Goal: Ask a question

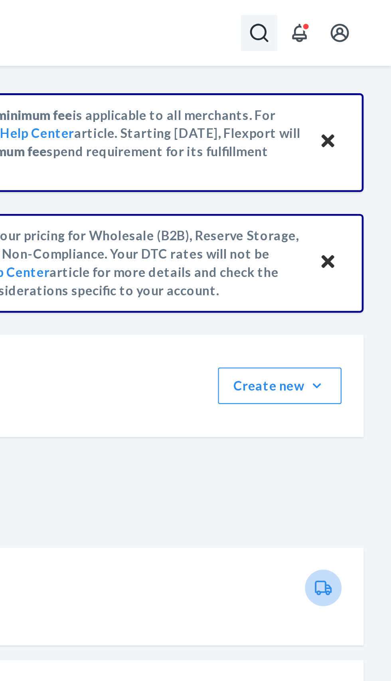
click at [333, 14] on icon "Open Search Box" at bounding box center [334, 15] width 10 height 10
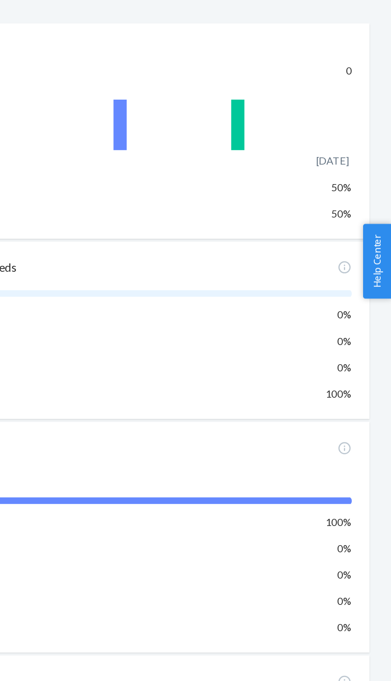
scroll to position [647, 0]
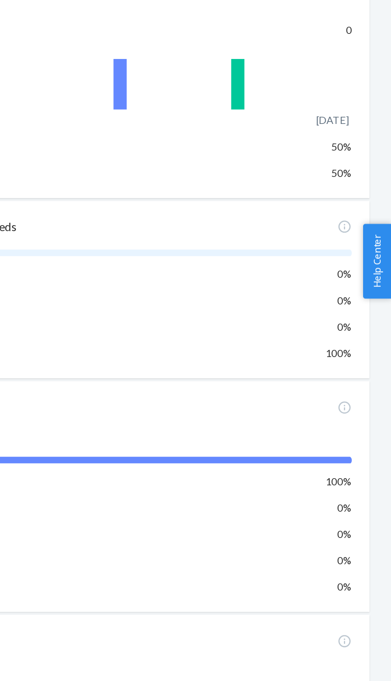
click at [387, 361] on span "Help Center" at bounding box center [383, 341] width 16 height 41
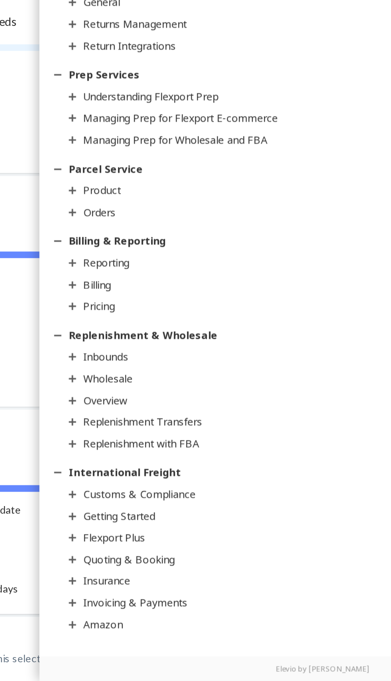
scroll to position [53, 0]
click at [240, 475] on div "Pricing" at bounding box center [231, 477] width 17 height 8
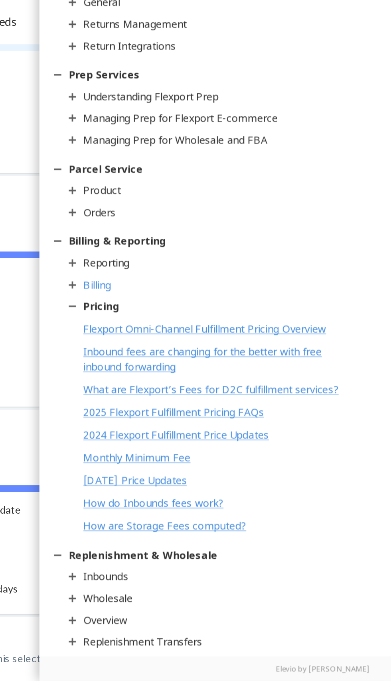
click at [246, 468] on link "Billing" at bounding box center [294, 466] width 159 height 8
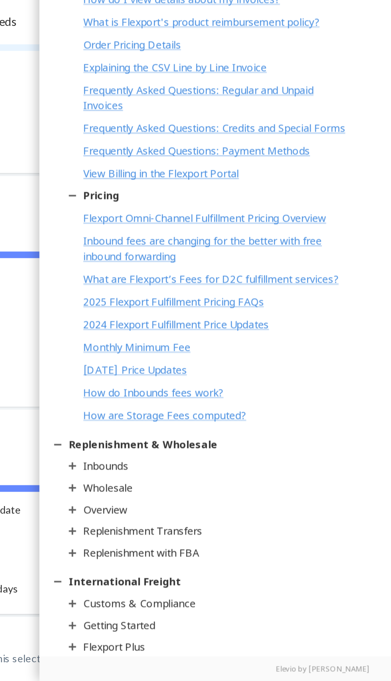
scroll to position [1082, 0]
click at [277, 504] on div "Monthly Minimum Fee" at bounding box center [252, 500] width 58 height 8
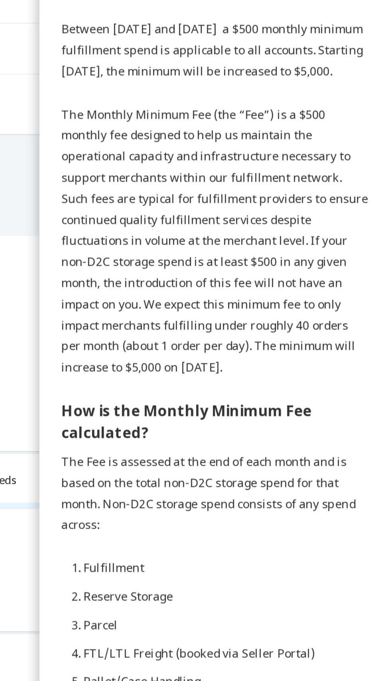
scroll to position [0, 0]
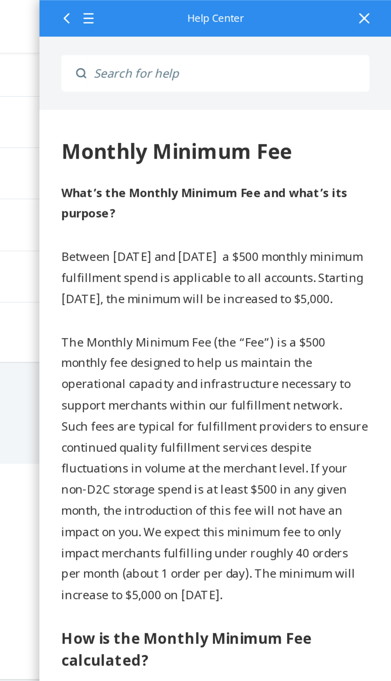
click at [380, 7] on div at bounding box center [376, 10] width 18 height 20
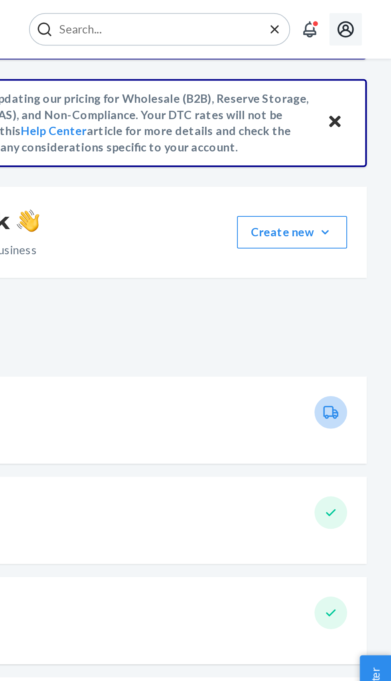
click at [372, 12] on icon "Open account menu" at bounding box center [369, 15] width 10 height 10
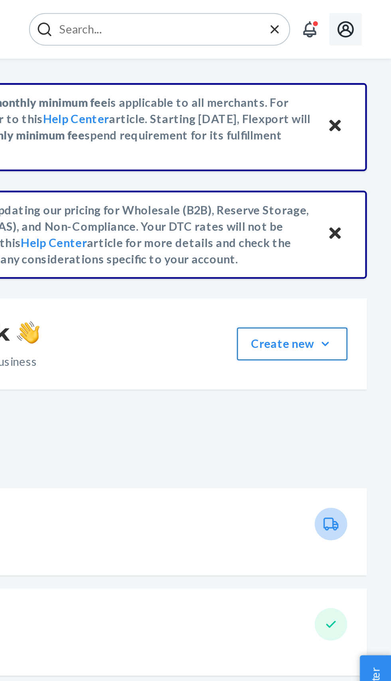
click at [353, 168] on button "Create new Create new inbound Create new order Create new product" at bounding box center [342, 168] width 54 height 16
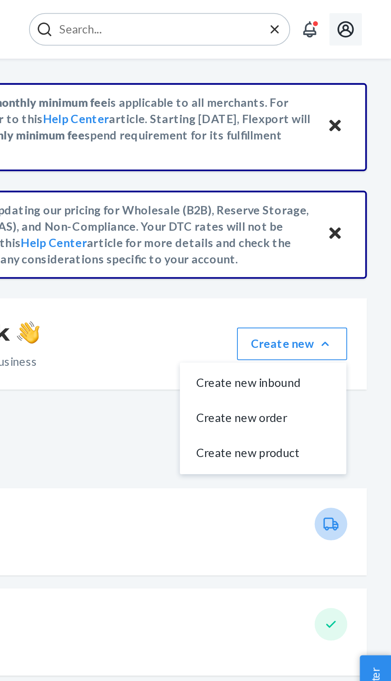
click at [329, 275] on div "Orders placed 0" at bounding box center [243, 260] width 271 height 43
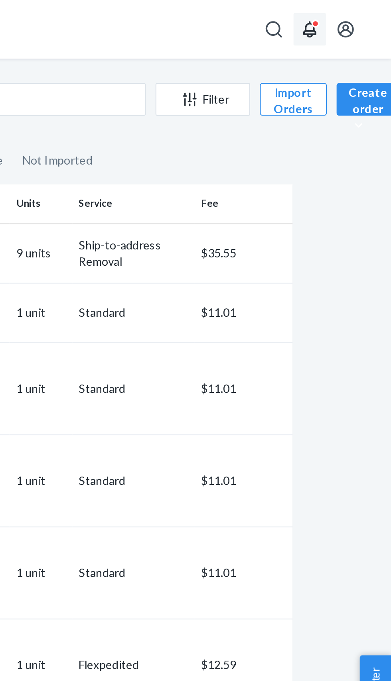
click at [354, 10] on div "Open notifications" at bounding box center [354, 12] width 4 height 4
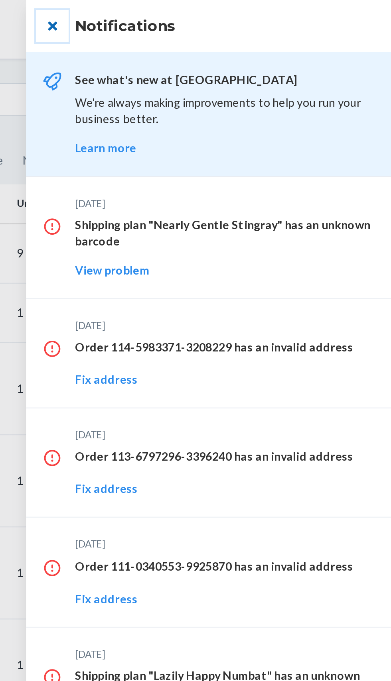
click at [226, 8] on button "close" at bounding box center [225, 13] width 16 height 16
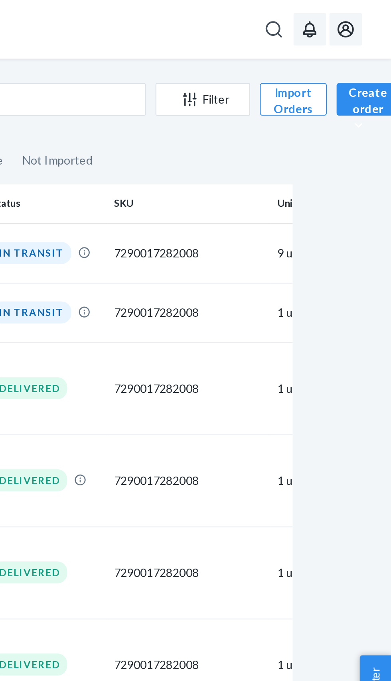
click at [371, 14] on icon "Open account menu" at bounding box center [369, 15] width 10 height 10
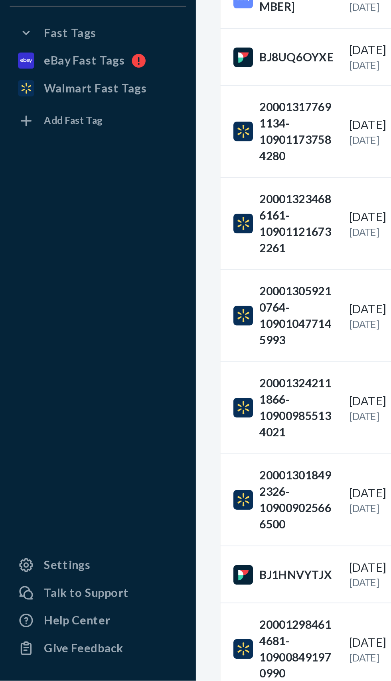
scroll to position [470, 0]
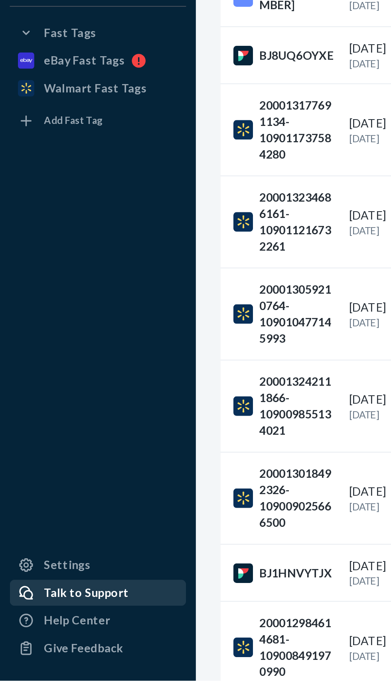
click at [66, 637] on div "Talk to Support" at bounding box center [48, 638] width 85 height 11
